Goal: Information Seeking & Learning: Learn about a topic

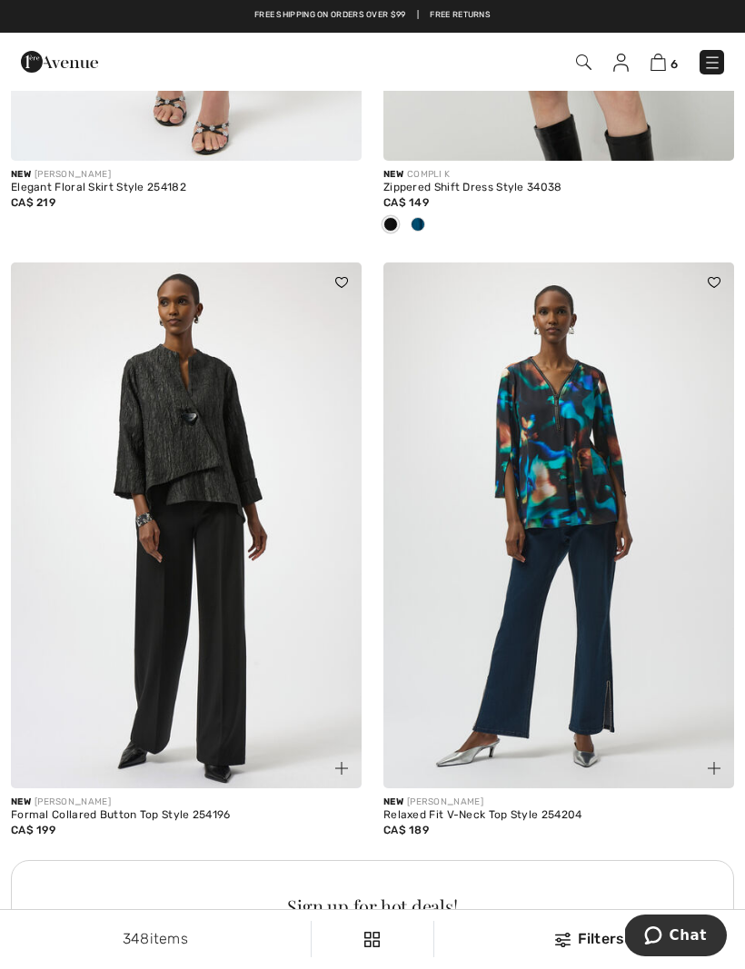
scroll to position [6908, 0]
click at [587, 480] on img at bounding box center [558, 526] width 351 height 526
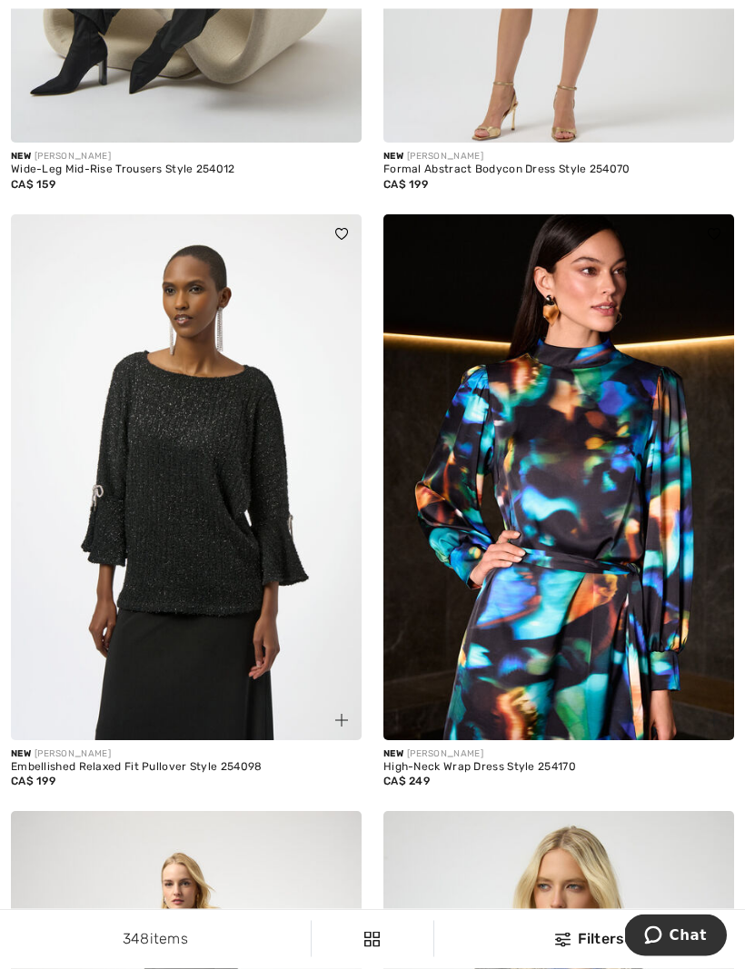
scroll to position [10258, 0]
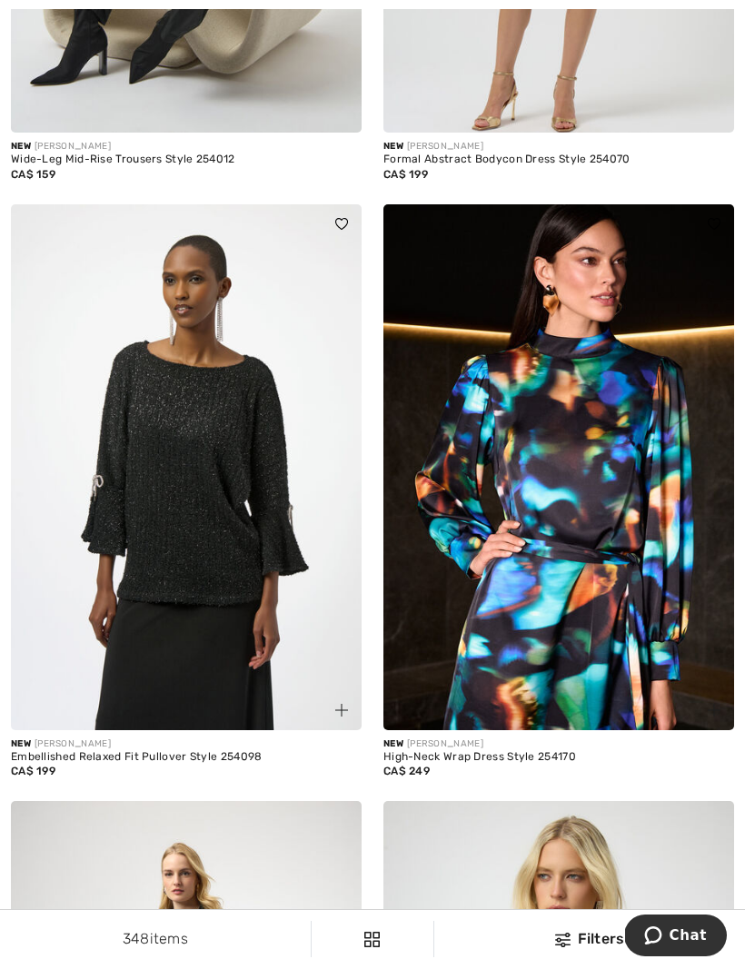
click at [609, 587] on img at bounding box center [558, 467] width 351 height 526
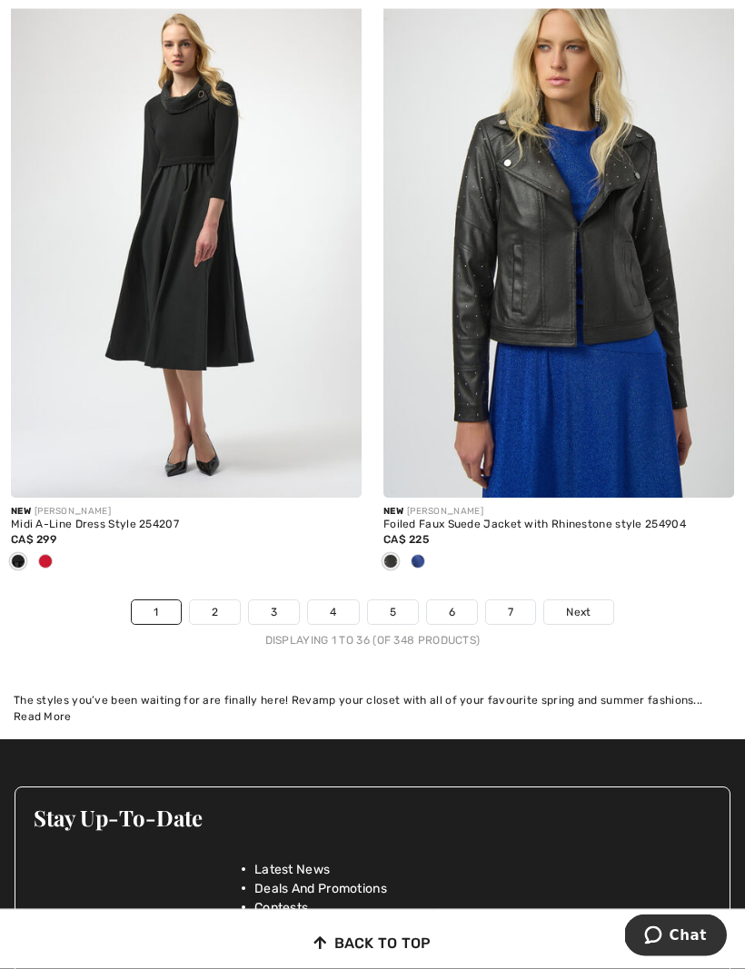
scroll to position [11087, 0]
click at [223, 600] on link "2" at bounding box center [215, 612] width 50 height 24
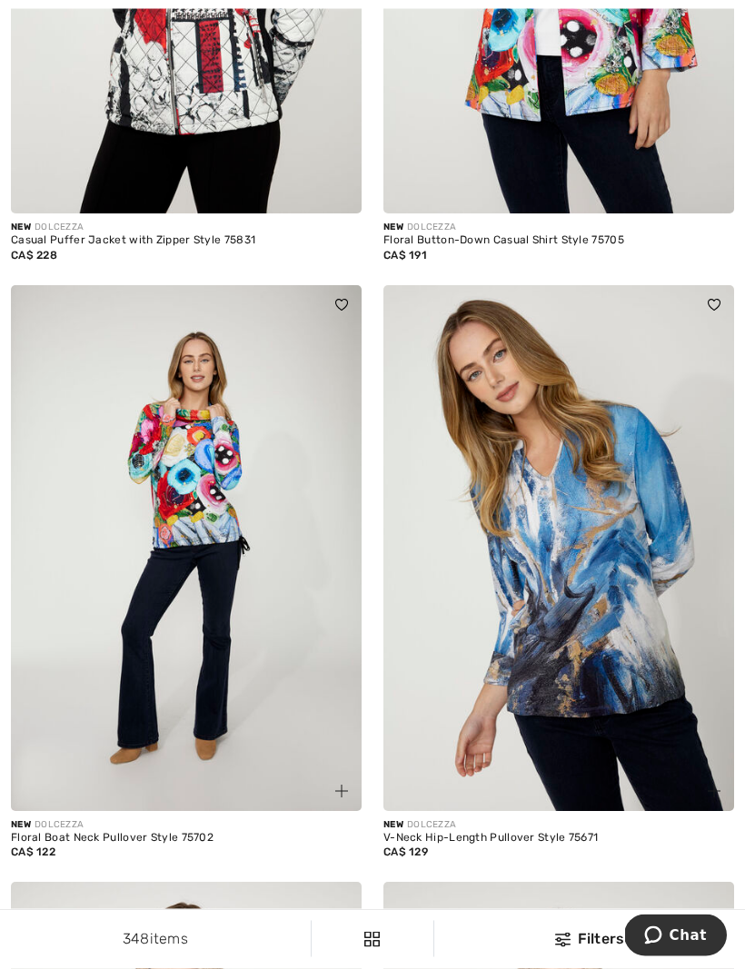
scroll to position [5602, 0]
click at [230, 534] on img at bounding box center [186, 548] width 351 height 526
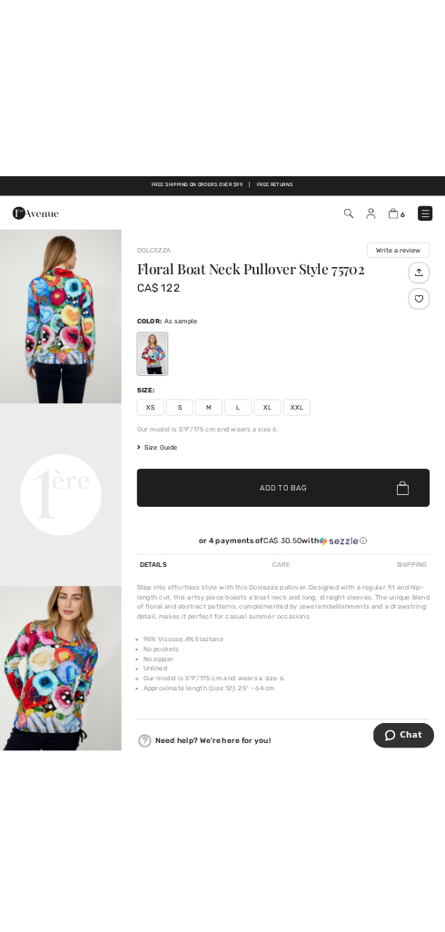
scroll to position [318, 0]
